Goal: Task Accomplishment & Management: Check status

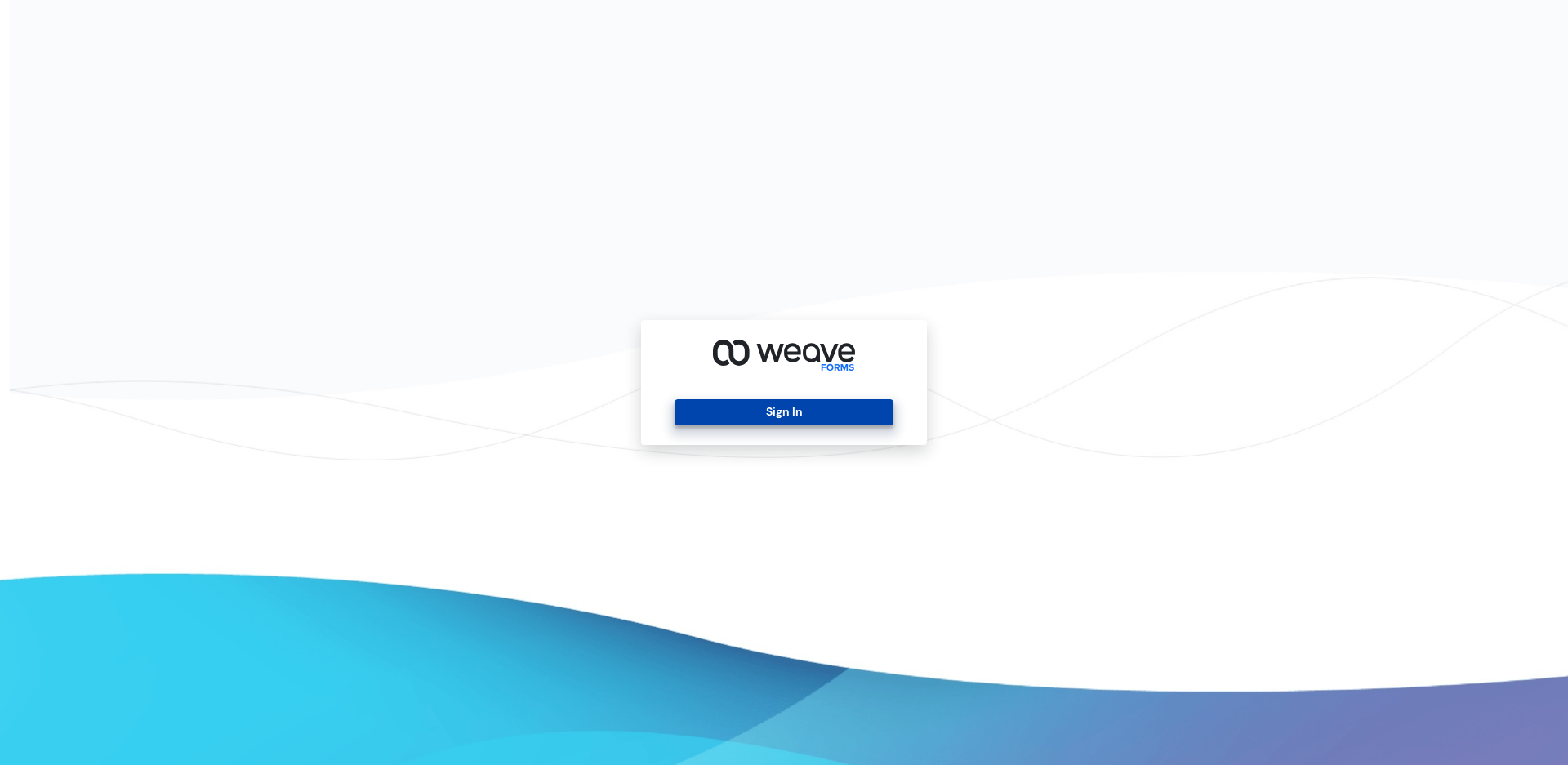
click at [792, 416] on button "Sign In" at bounding box center [783, 412] width 218 height 26
